Goal: Task Accomplishment & Management: Use online tool/utility

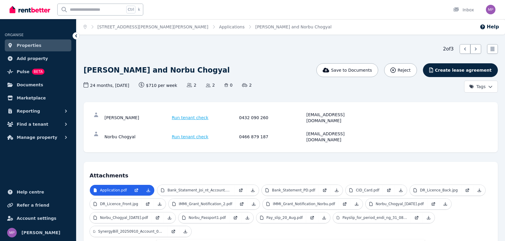
click at [190, 115] on span "Run tenant check" at bounding box center [190, 118] width 37 height 6
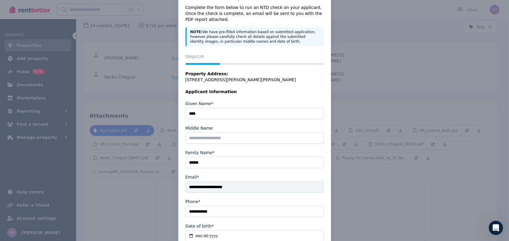
scroll to position [53, 0]
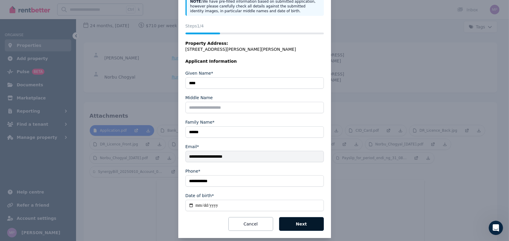
click at [303, 217] on button "Next" at bounding box center [301, 224] width 45 height 14
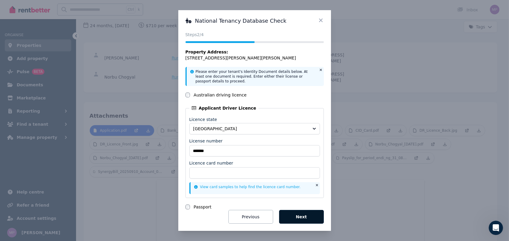
scroll to position [0, 0]
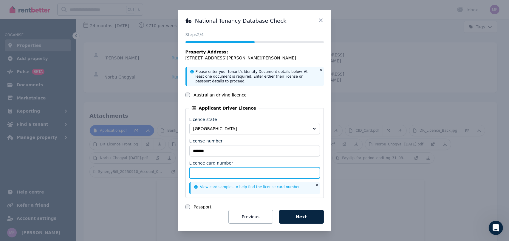
click at [209, 170] on input "Licence card number" at bounding box center [254, 172] width 131 height 11
type input "**********"
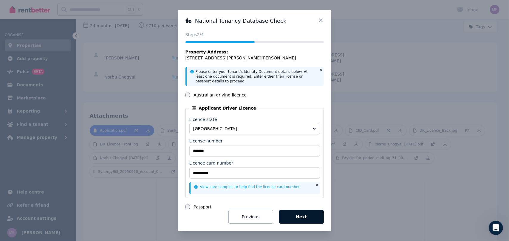
click at [304, 215] on button "Next" at bounding box center [301, 217] width 45 height 14
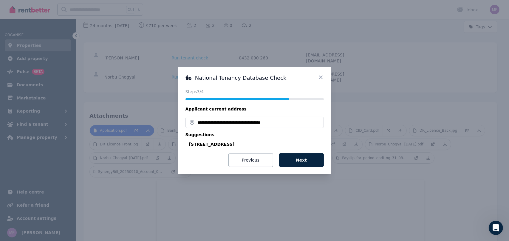
click at [239, 143] on div "[STREET_ADDRESS]" at bounding box center [256, 144] width 135 height 6
type input "**********"
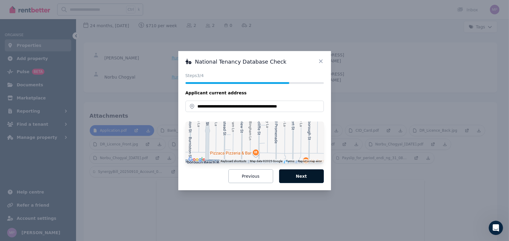
click at [303, 175] on button "Next" at bounding box center [301, 176] width 45 height 14
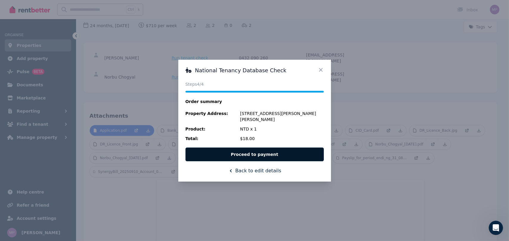
click at [261, 151] on button "Proceed to payment" at bounding box center [255, 154] width 138 height 14
